Goal: Task Accomplishment & Management: Manage account settings

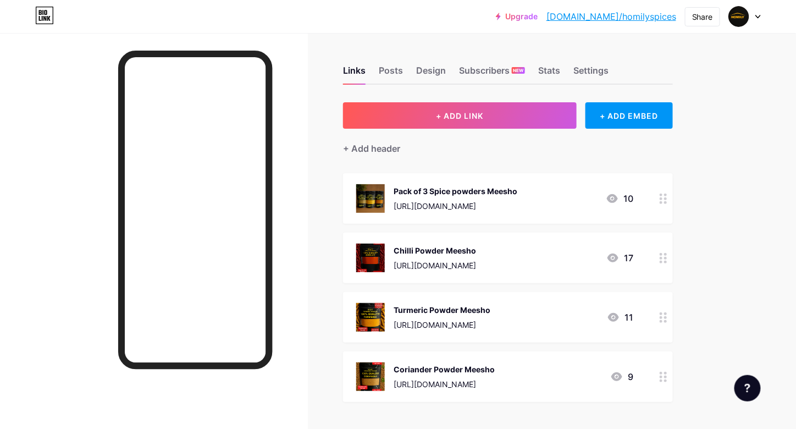
click at [658, 191] on div at bounding box center [663, 198] width 19 height 51
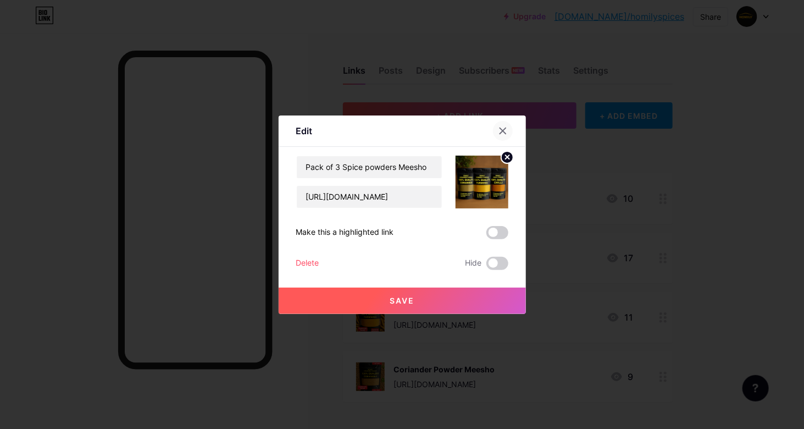
click at [500, 123] on div at bounding box center [503, 131] width 20 height 20
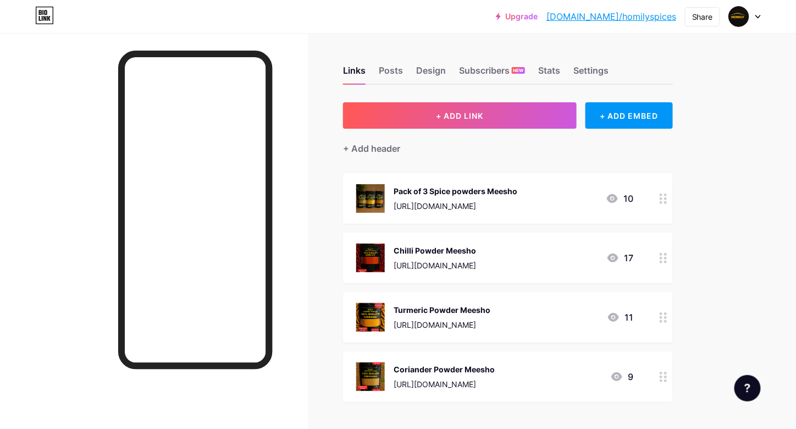
click at [654, 252] on div "Chilli Powder Meesho [URL][DOMAIN_NAME] 17" at bounding box center [508, 258] width 330 height 51
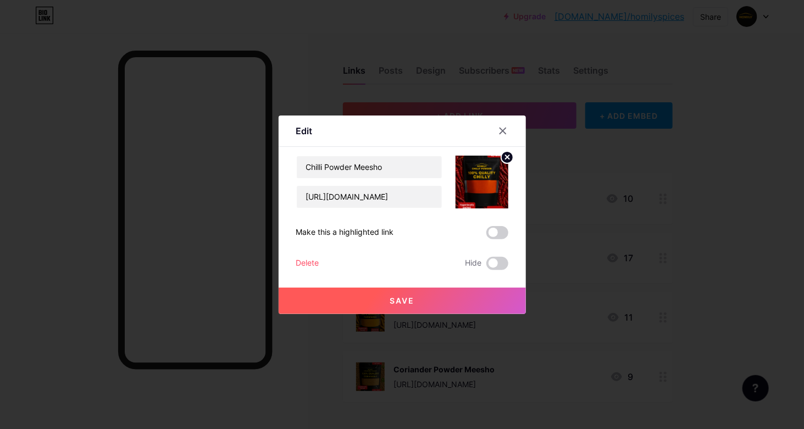
click at [311, 256] on div "Chilli Powder Meesho [URL][DOMAIN_NAME] Make this a highlighted link Delete Hid…" at bounding box center [402, 213] width 212 height 114
click at [306, 261] on div "Delete" at bounding box center [307, 263] width 23 height 13
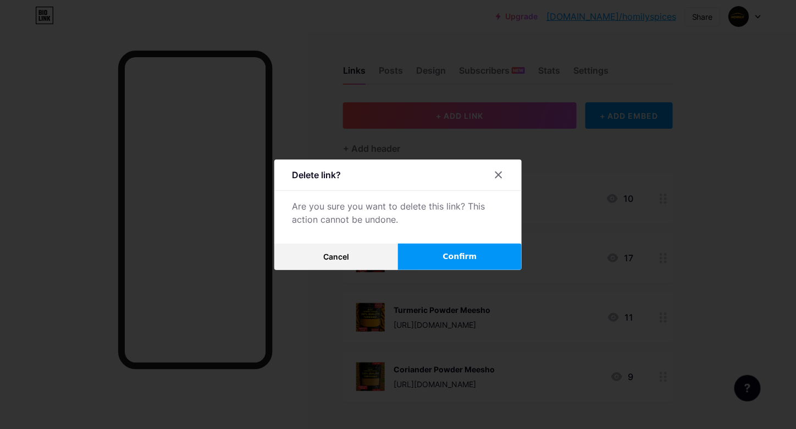
click at [437, 257] on button "Confirm" at bounding box center [460, 257] width 124 height 26
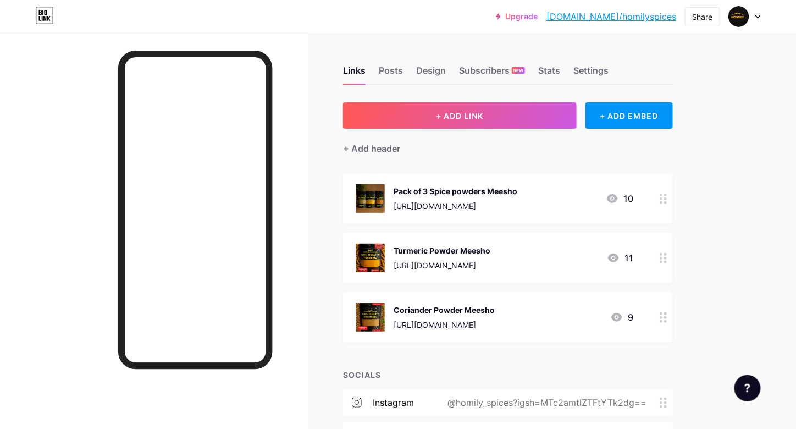
click at [667, 257] on div at bounding box center [663, 258] width 19 height 51
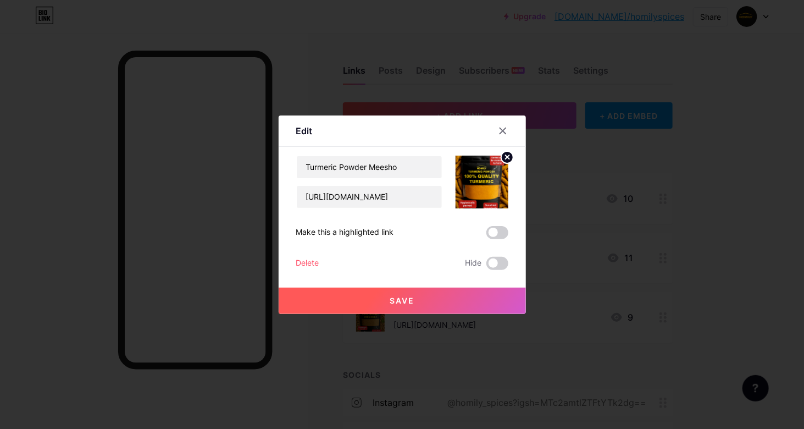
click at [311, 258] on div "Delete" at bounding box center [307, 263] width 23 height 13
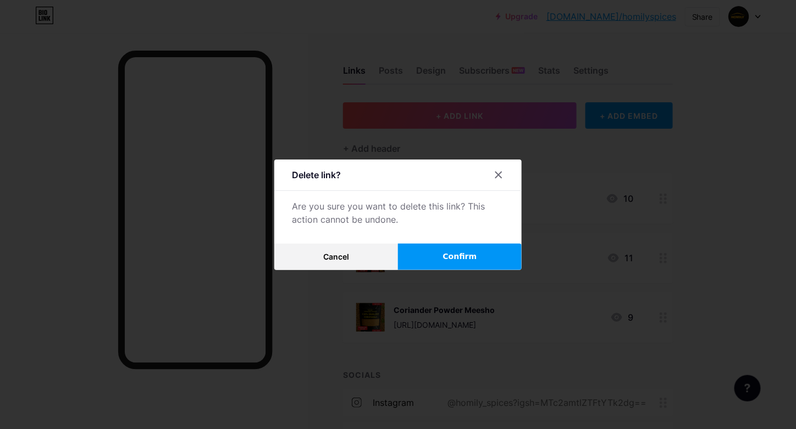
click at [415, 252] on button "Confirm" at bounding box center [460, 257] width 124 height 26
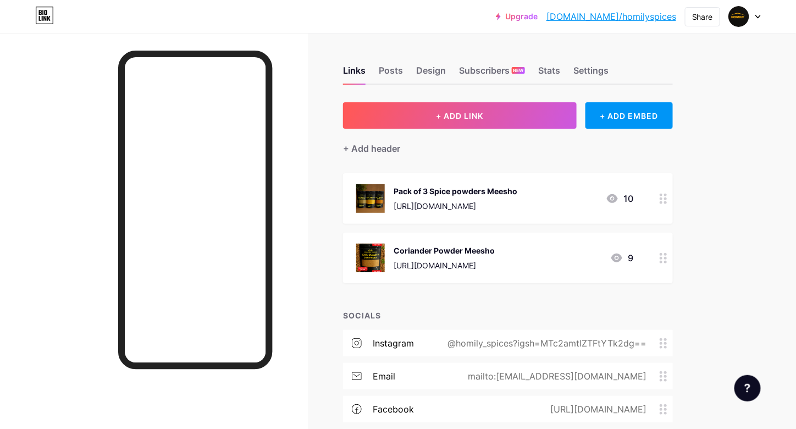
click at [659, 258] on div at bounding box center [663, 258] width 19 height 51
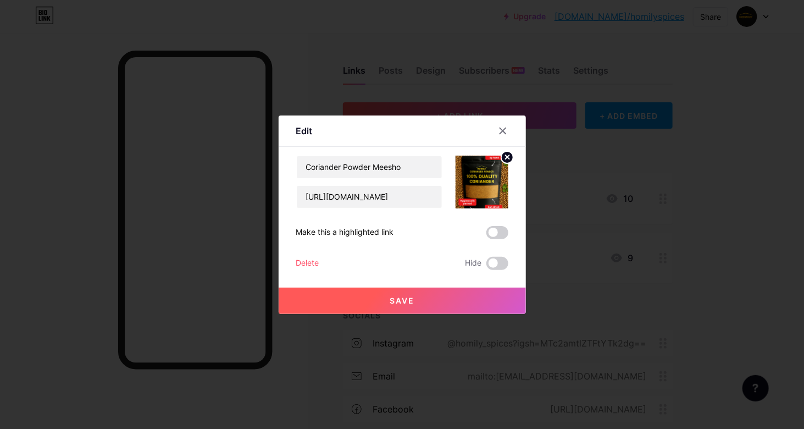
click at [483, 298] on button "Save" at bounding box center [402, 301] width 247 height 26
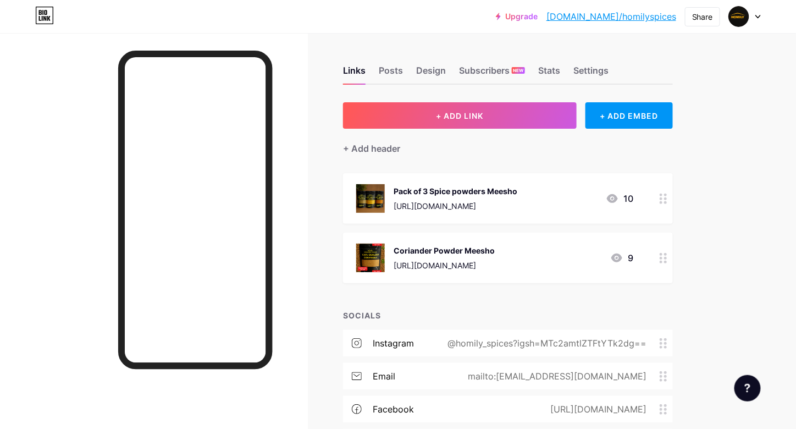
click at [661, 258] on icon at bounding box center [664, 258] width 8 height 10
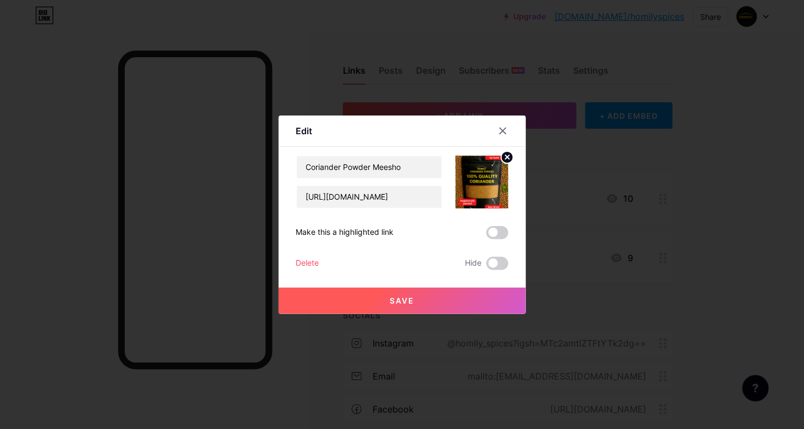
click at [297, 261] on div "Delete" at bounding box center [307, 263] width 23 height 13
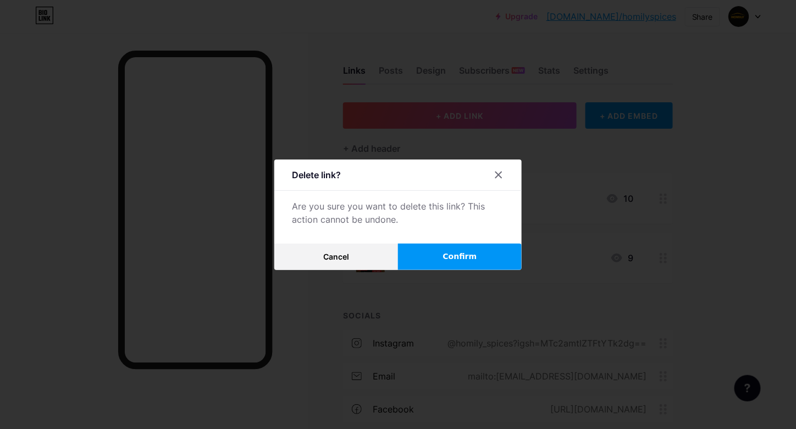
click at [443, 261] on button "Confirm" at bounding box center [460, 257] width 124 height 26
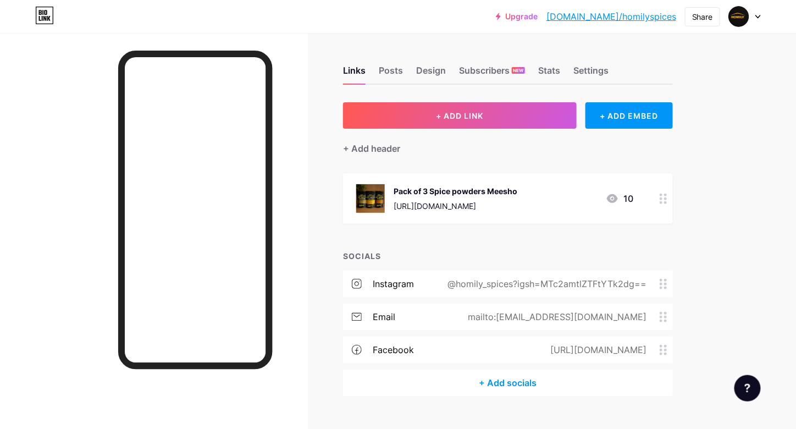
click at [652, 204] on div "Pack of 3 Spice powders Meesho [URL][DOMAIN_NAME] 10" at bounding box center [508, 198] width 330 height 51
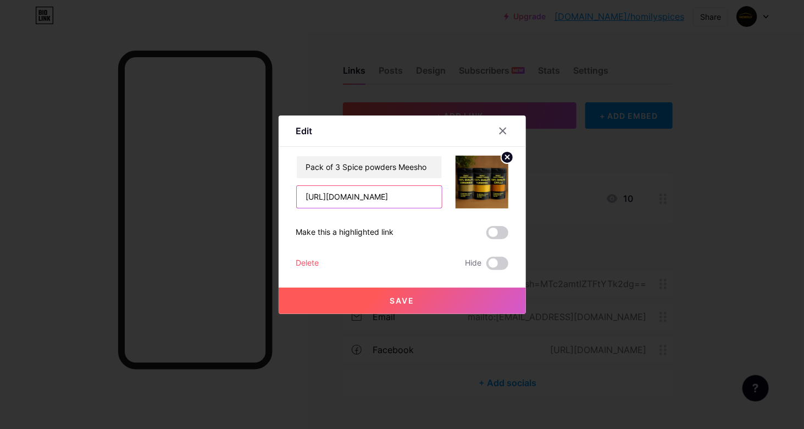
click at [413, 194] on input "[URL][DOMAIN_NAME]" at bounding box center [369, 197] width 145 height 22
paste input "HomilySpices?_ms=3.0.3"
type input "[URL][DOMAIN_NAME]"
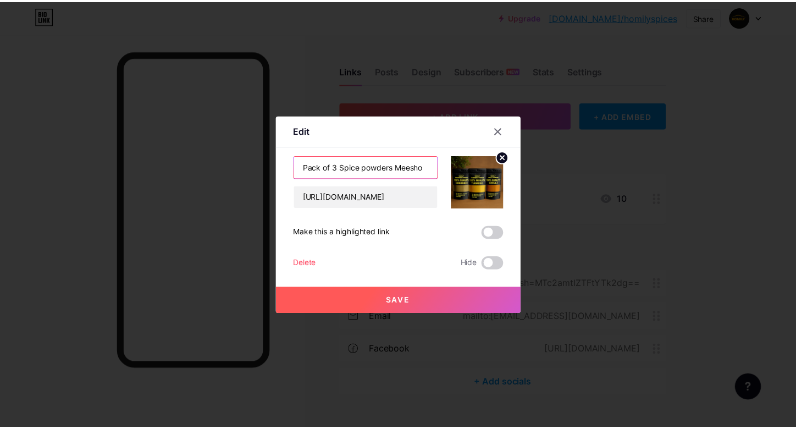
scroll to position [0, 0]
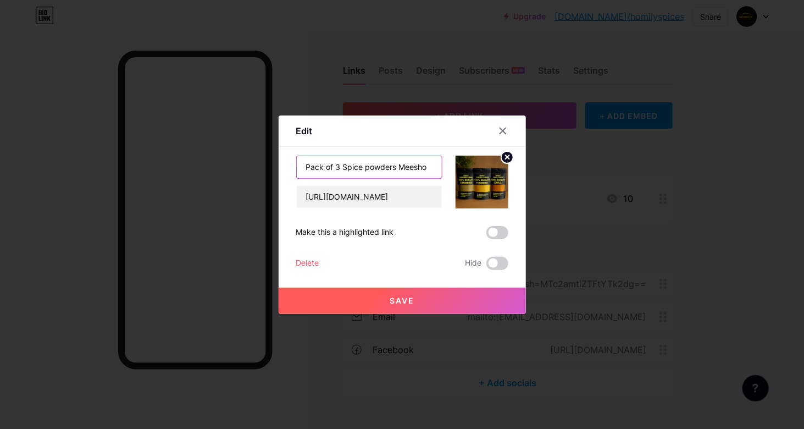
drag, startPoint x: 422, startPoint y: 168, endPoint x: 301, endPoint y: 173, distance: 121.0
click at [301, 173] on input "Pack of 3 Spice powders Meesho" at bounding box center [369, 167] width 145 height 22
type input "Meesho Store Link"
click at [493, 234] on span at bounding box center [498, 232] width 22 height 13
click at [487, 235] on input "checkbox" at bounding box center [487, 235] width 0 height 0
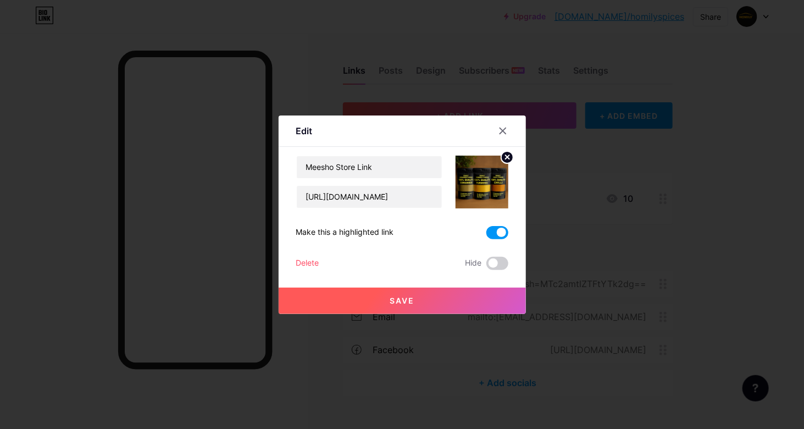
click at [430, 308] on button "Save" at bounding box center [402, 301] width 247 height 26
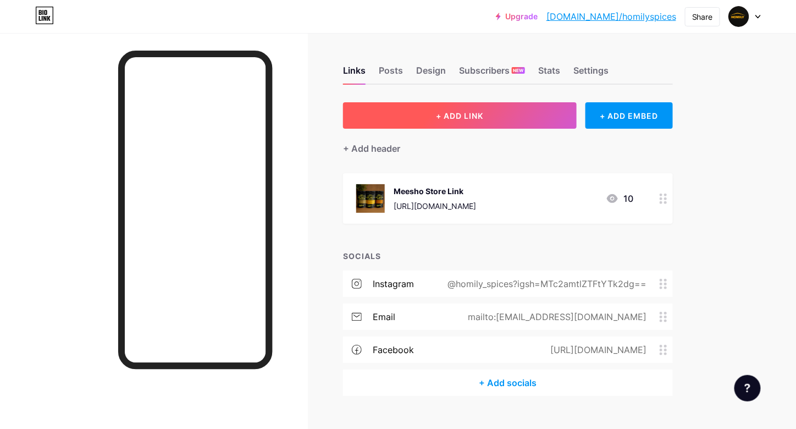
click at [506, 120] on button "+ ADD LINK" at bounding box center [460, 115] width 234 height 26
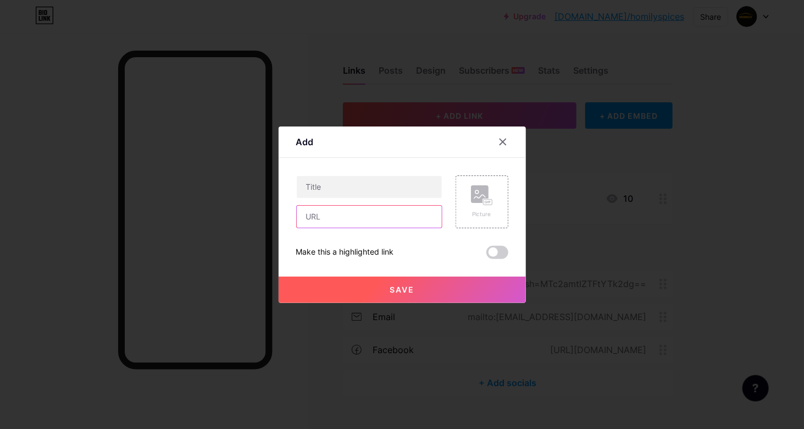
click at [344, 213] on input "text" at bounding box center [369, 217] width 145 height 22
paste input "[URL][DOMAIN_NAME]"
type input "[URL][DOMAIN_NAME]"
click at [344, 193] on input "text" at bounding box center [369, 187] width 145 height 22
type input "Whatsapp us"
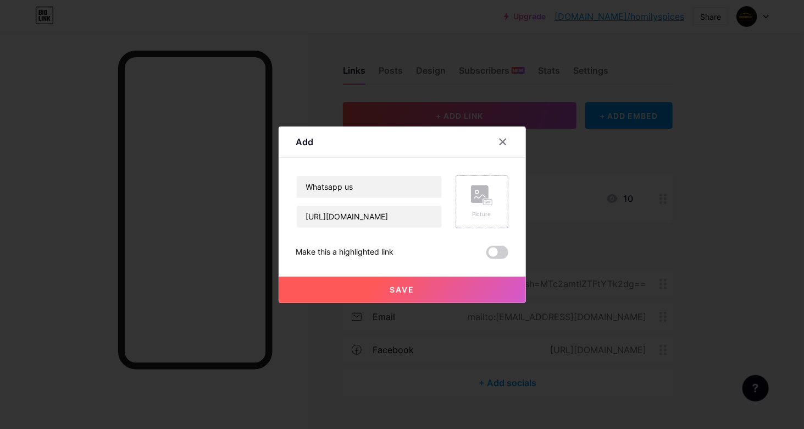
click at [471, 198] on rect at bounding box center [480, 194] width 18 height 18
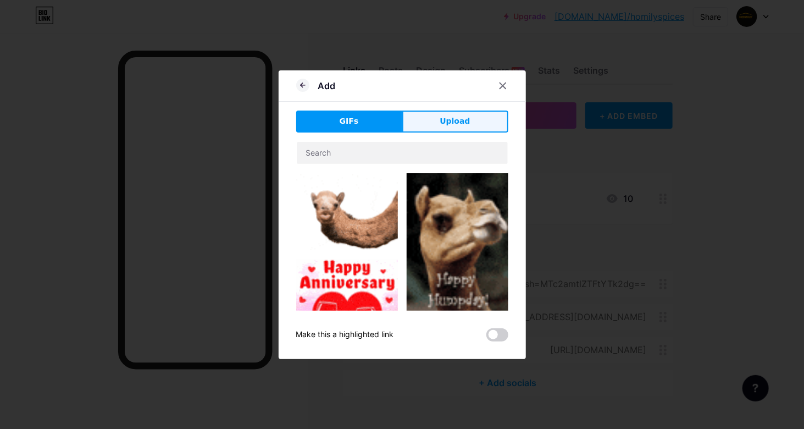
click at [434, 125] on button "Upload" at bounding box center [455, 122] width 106 height 22
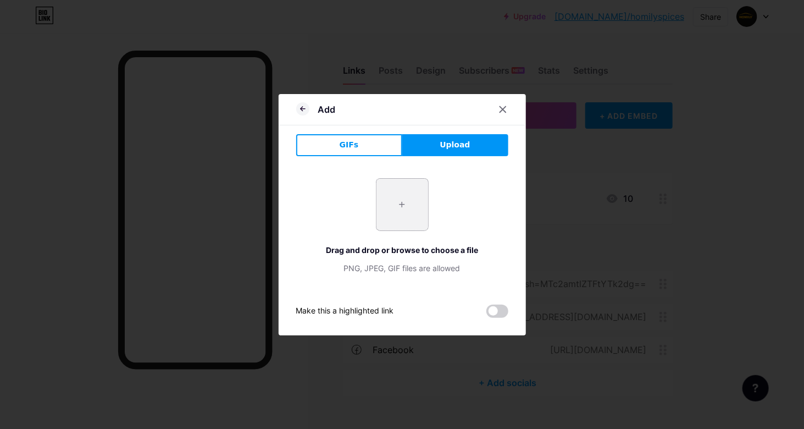
click at [398, 196] on input "file" at bounding box center [403, 205] width 52 height 52
type input "C:\fakepath\whatsapp-icon-free-png.webp"
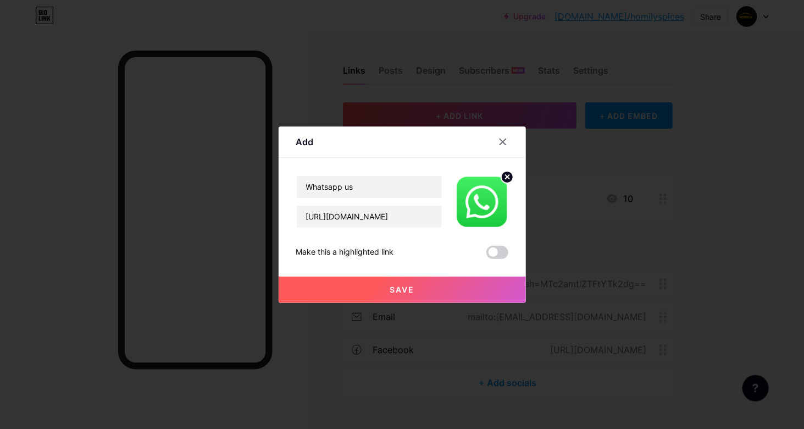
click at [454, 286] on button "Save" at bounding box center [402, 290] width 247 height 26
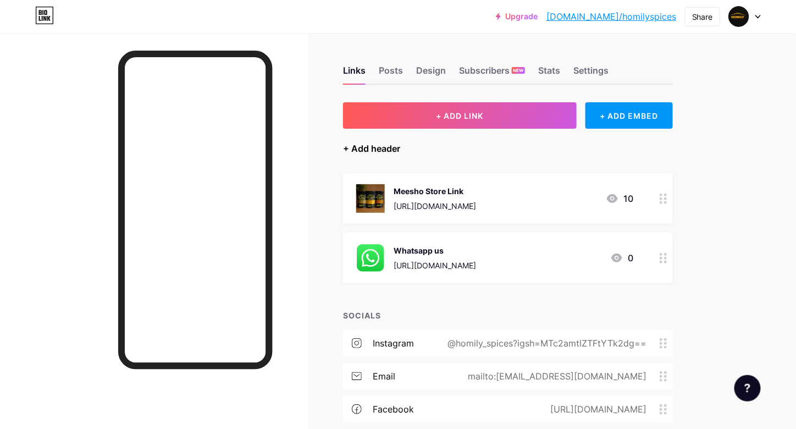
click at [368, 149] on div "+ Add header" at bounding box center [371, 148] width 57 height 13
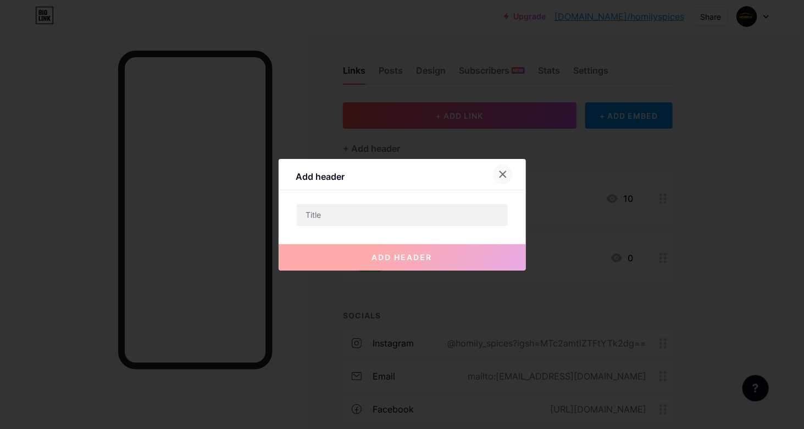
click at [501, 174] on icon at bounding box center [503, 174] width 9 height 9
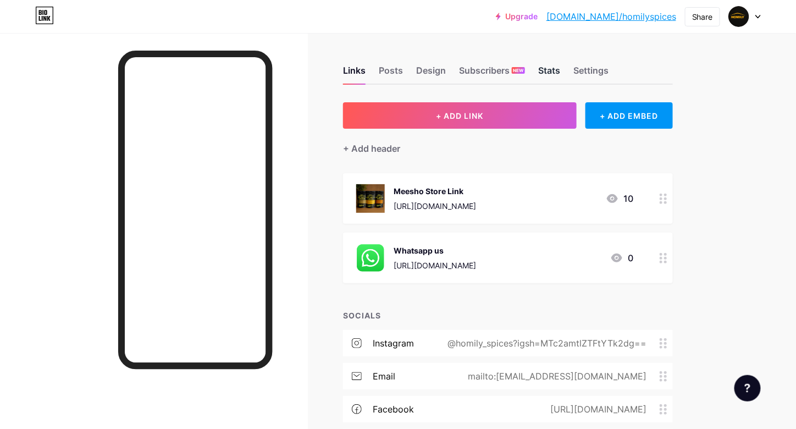
click at [555, 69] on div "Stats" at bounding box center [549, 74] width 22 height 20
drag, startPoint x: 677, startPoint y: 17, endPoint x: 586, endPoint y: 20, distance: 91.3
click at [586, 20] on div "Upgrade [DOMAIN_NAME]/homily... [DOMAIN_NAME]/homilyspices Share Switch account…" at bounding box center [628, 17] width 265 height 20
copy link "[DOMAIN_NAME]/homilyspices"
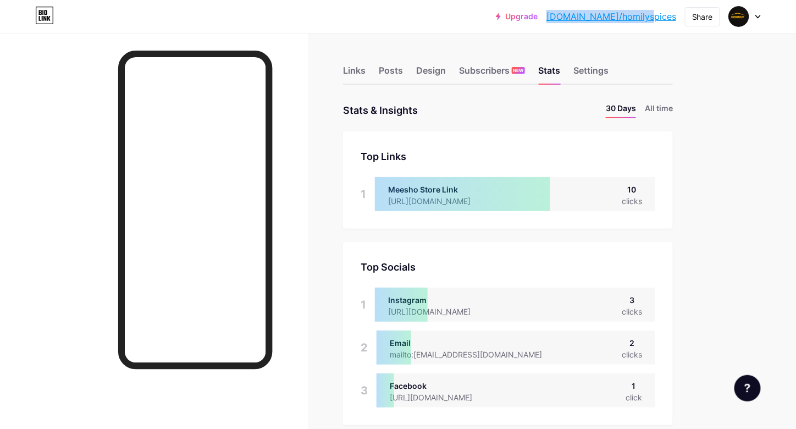
scroll to position [429, 796]
